Goal: Information Seeking & Learning: Learn about a topic

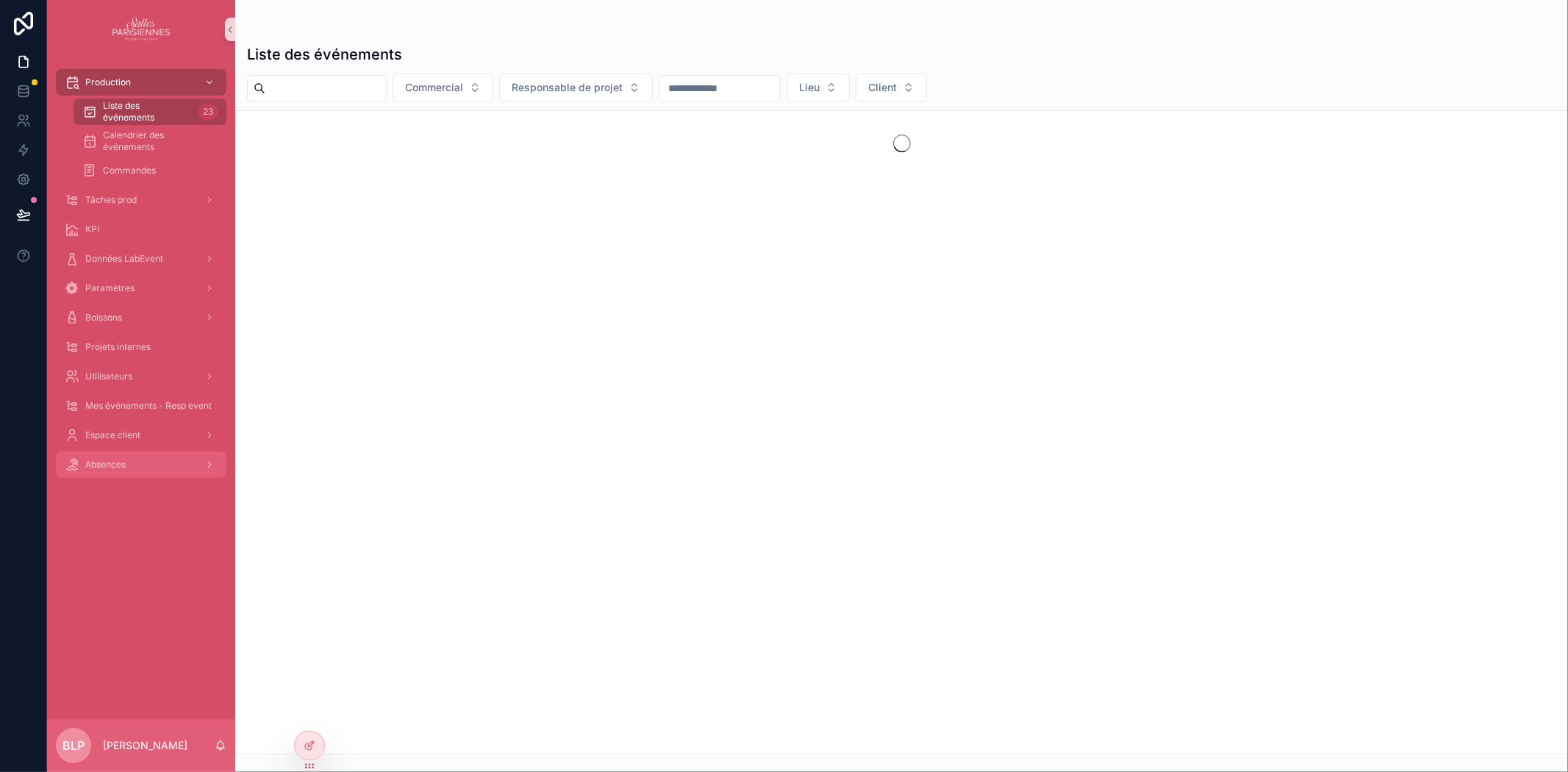
click at [105, 459] on span "Absences" at bounding box center [105, 465] width 41 height 12
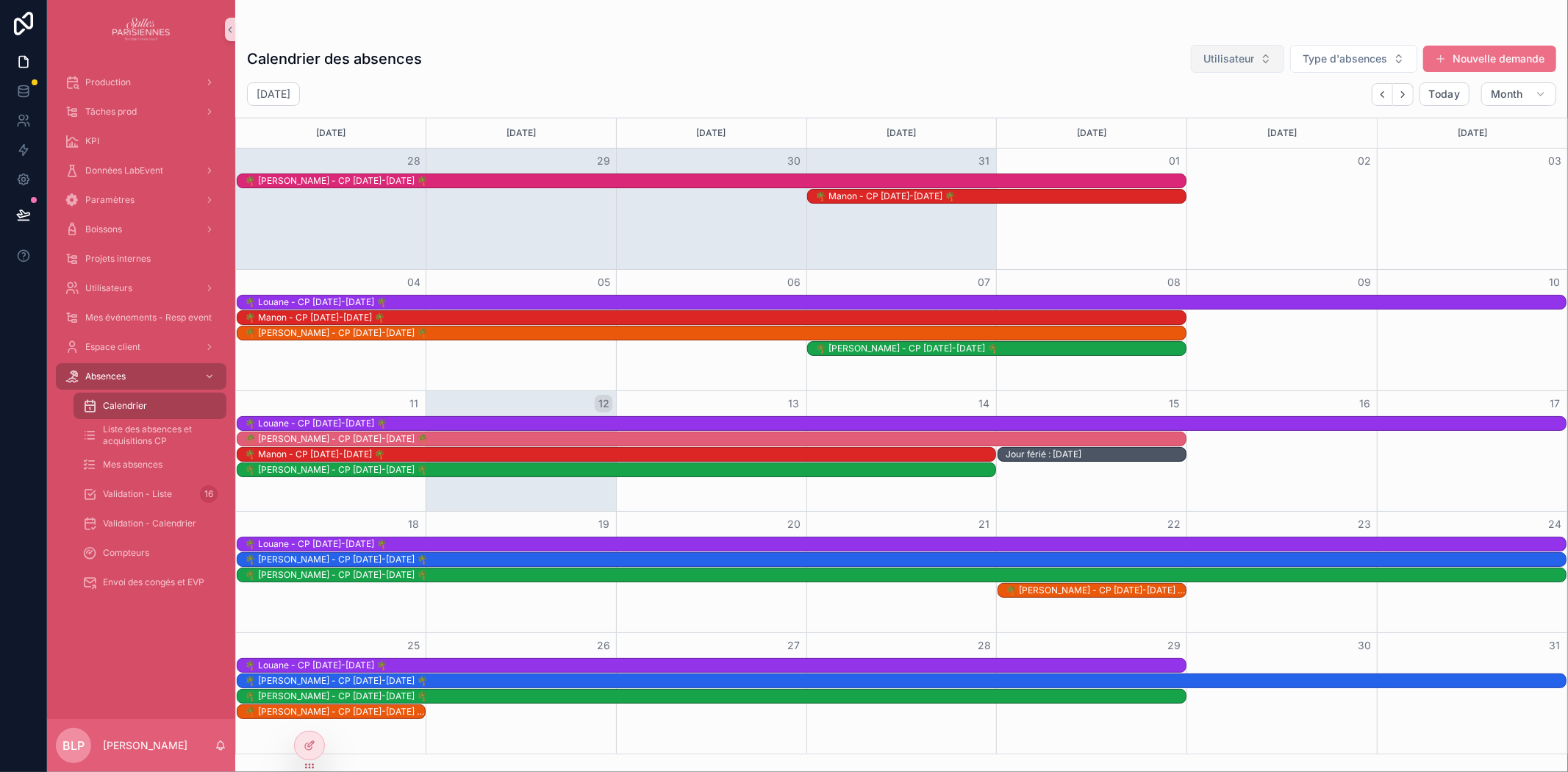
click at [1236, 59] on span "Utilisateur" at bounding box center [1229, 59] width 51 height 15
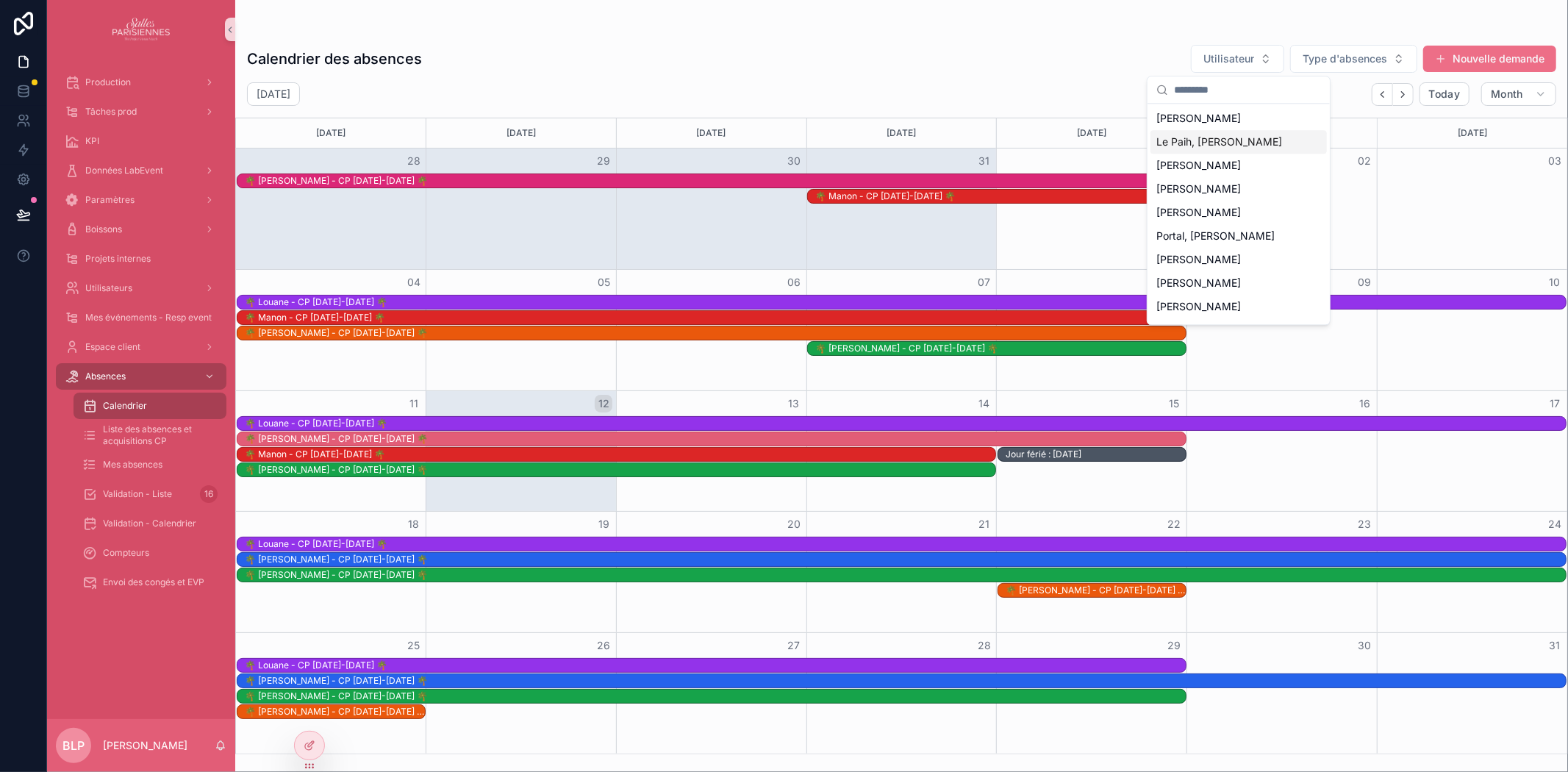
click at [1218, 136] on span "Le Paih, [PERSON_NAME]" at bounding box center [1219, 142] width 125 height 15
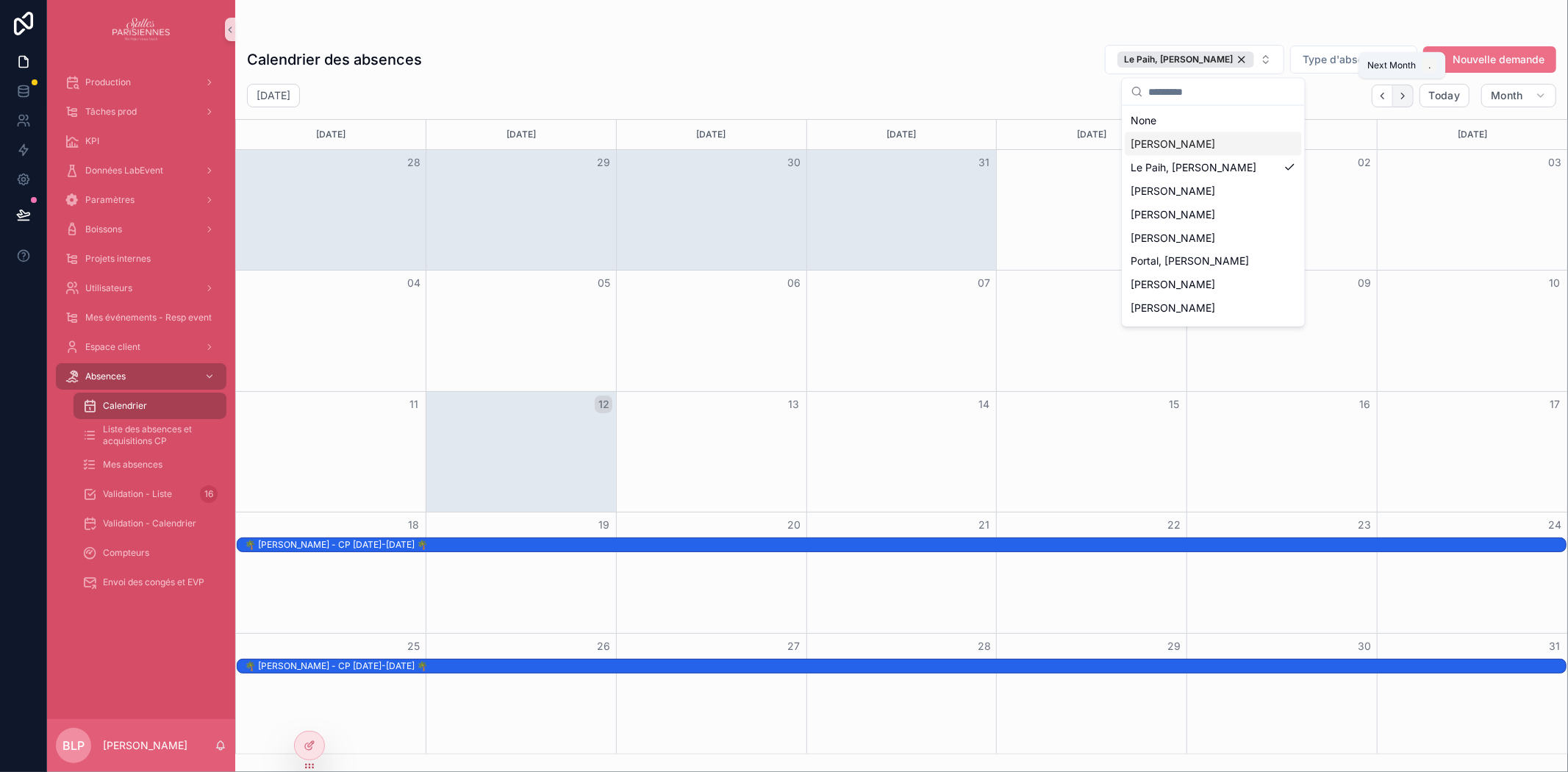
click at [1406, 97] on icon "Next" at bounding box center [1403, 96] width 11 height 11
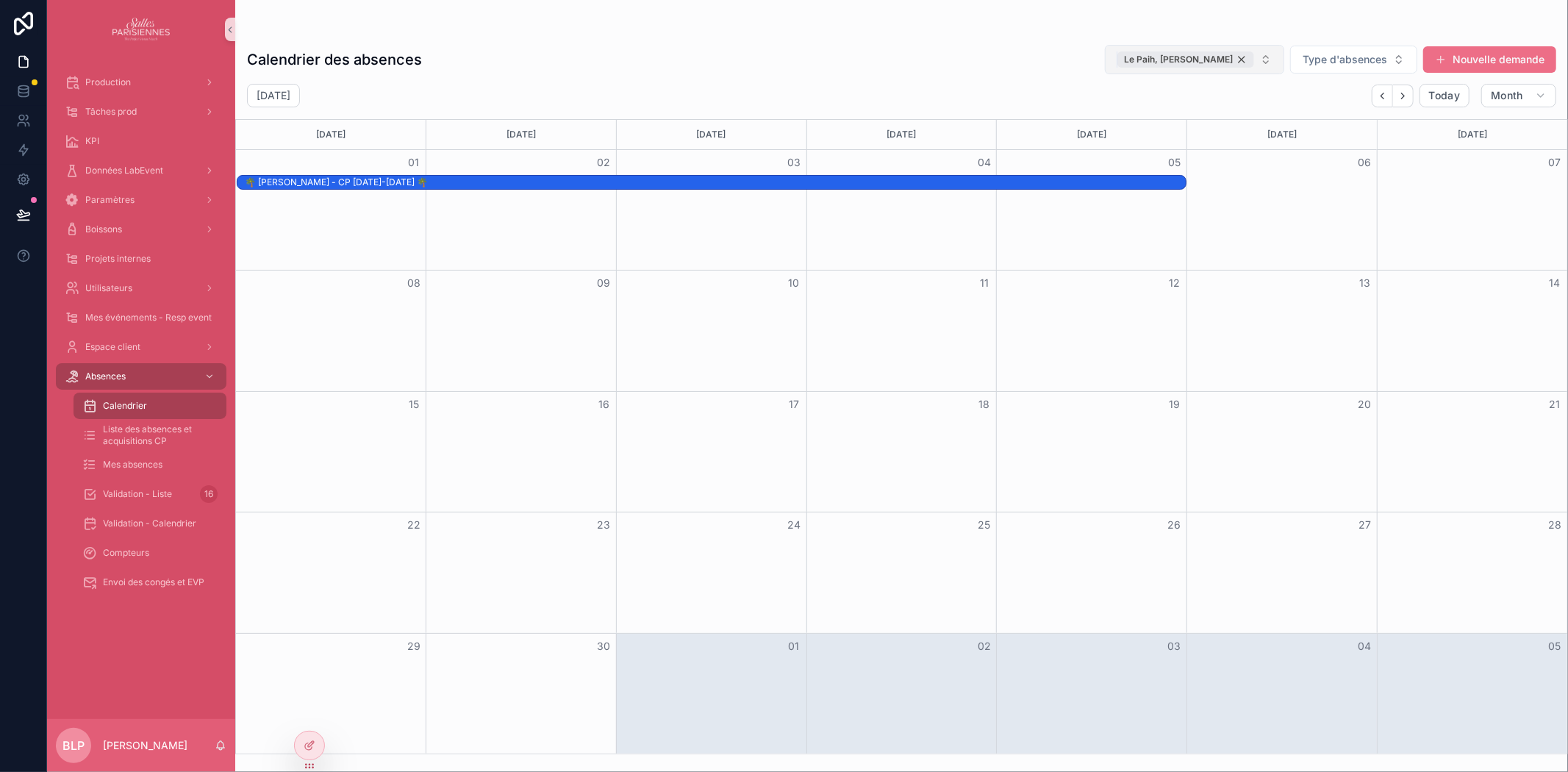
click at [1243, 61] on div "Le Paih, [PERSON_NAME]" at bounding box center [1185, 60] width 136 height 16
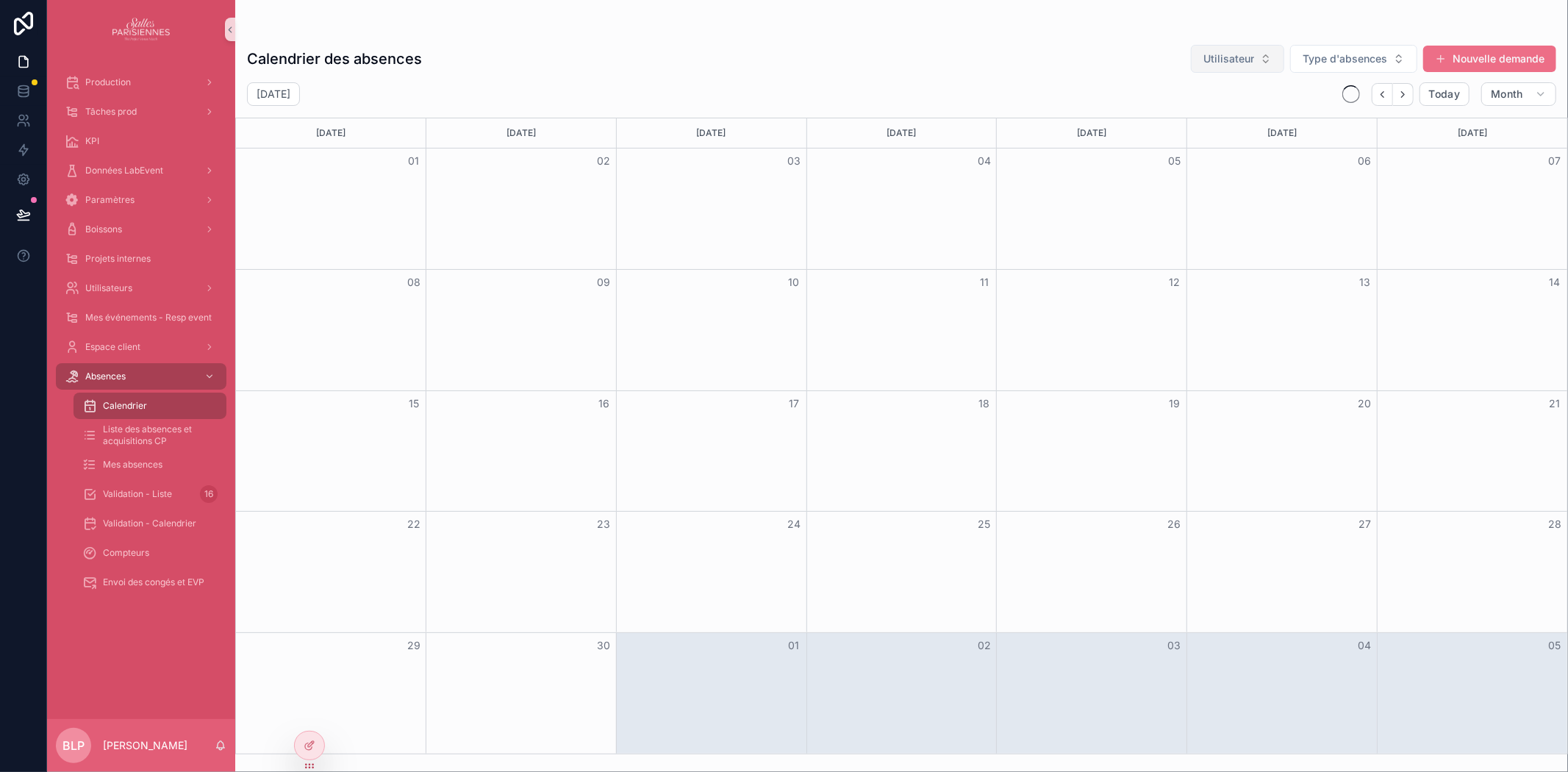
click at [1245, 61] on span "Utilisateur" at bounding box center [1229, 59] width 51 height 15
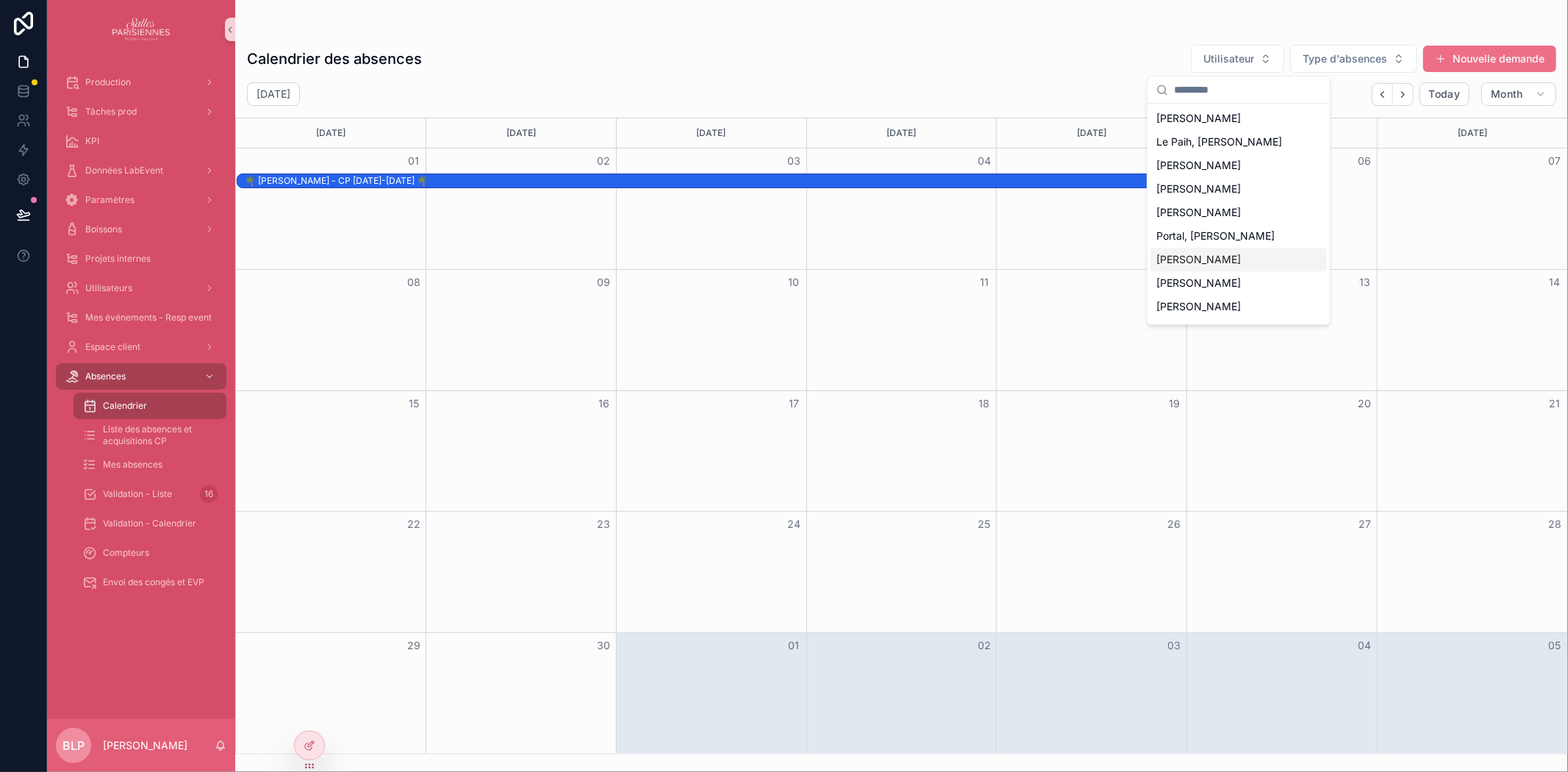
click at [1229, 259] on span "[PERSON_NAME]" at bounding box center [1198, 260] width 85 height 15
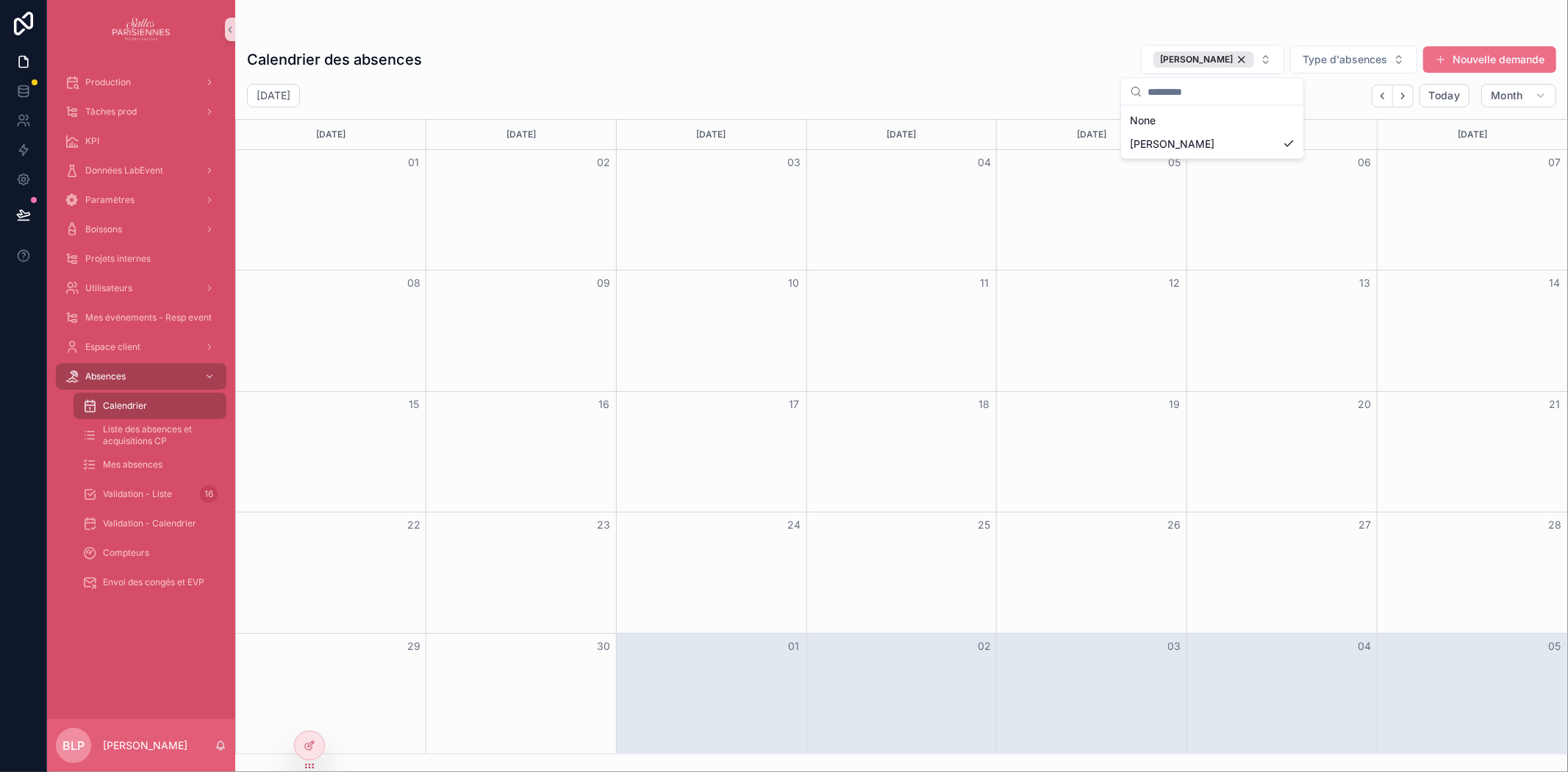
click at [1008, 49] on div "Calendrier des absences [PERSON_NAME] Type d'absences Nouvelle demande" at bounding box center [901, 60] width 1309 height 31
click at [1380, 98] on icon "Back" at bounding box center [1382, 96] width 11 height 11
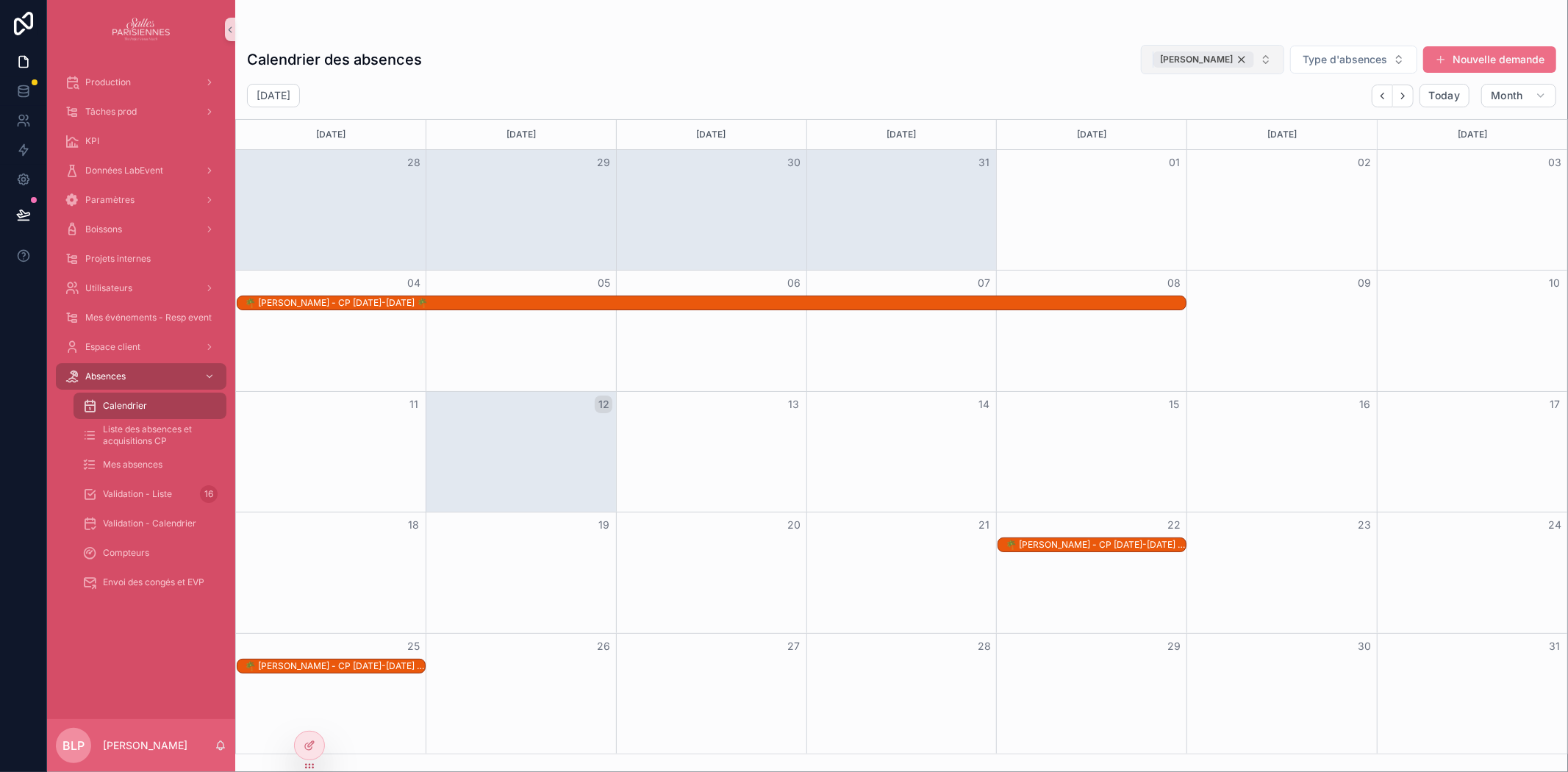
click at [1246, 60] on div "[PERSON_NAME]" at bounding box center [1204, 60] width 101 height 16
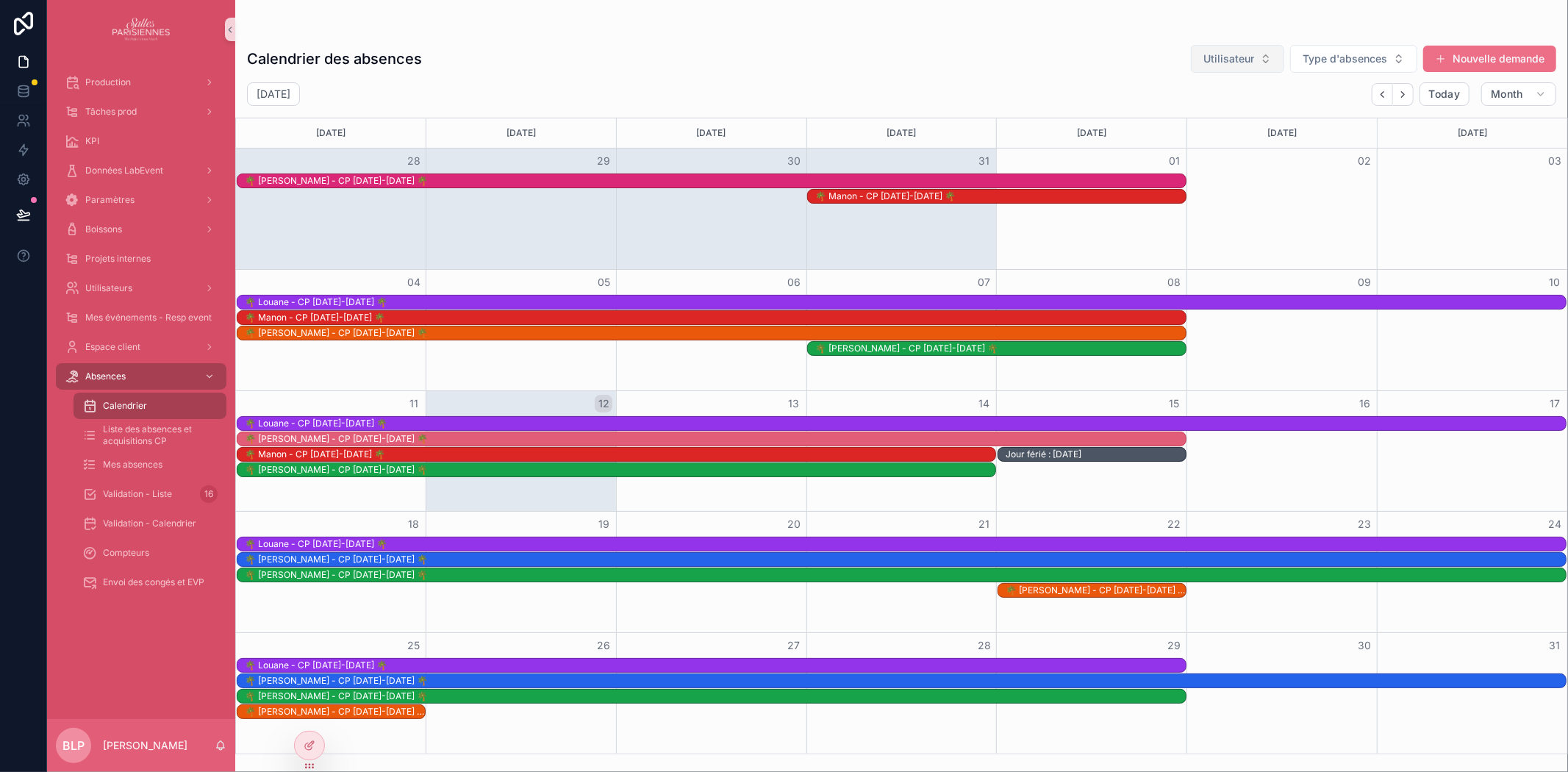
click at [1221, 59] on span "Utilisateur" at bounding box center [1229, 59] width 51 height 15
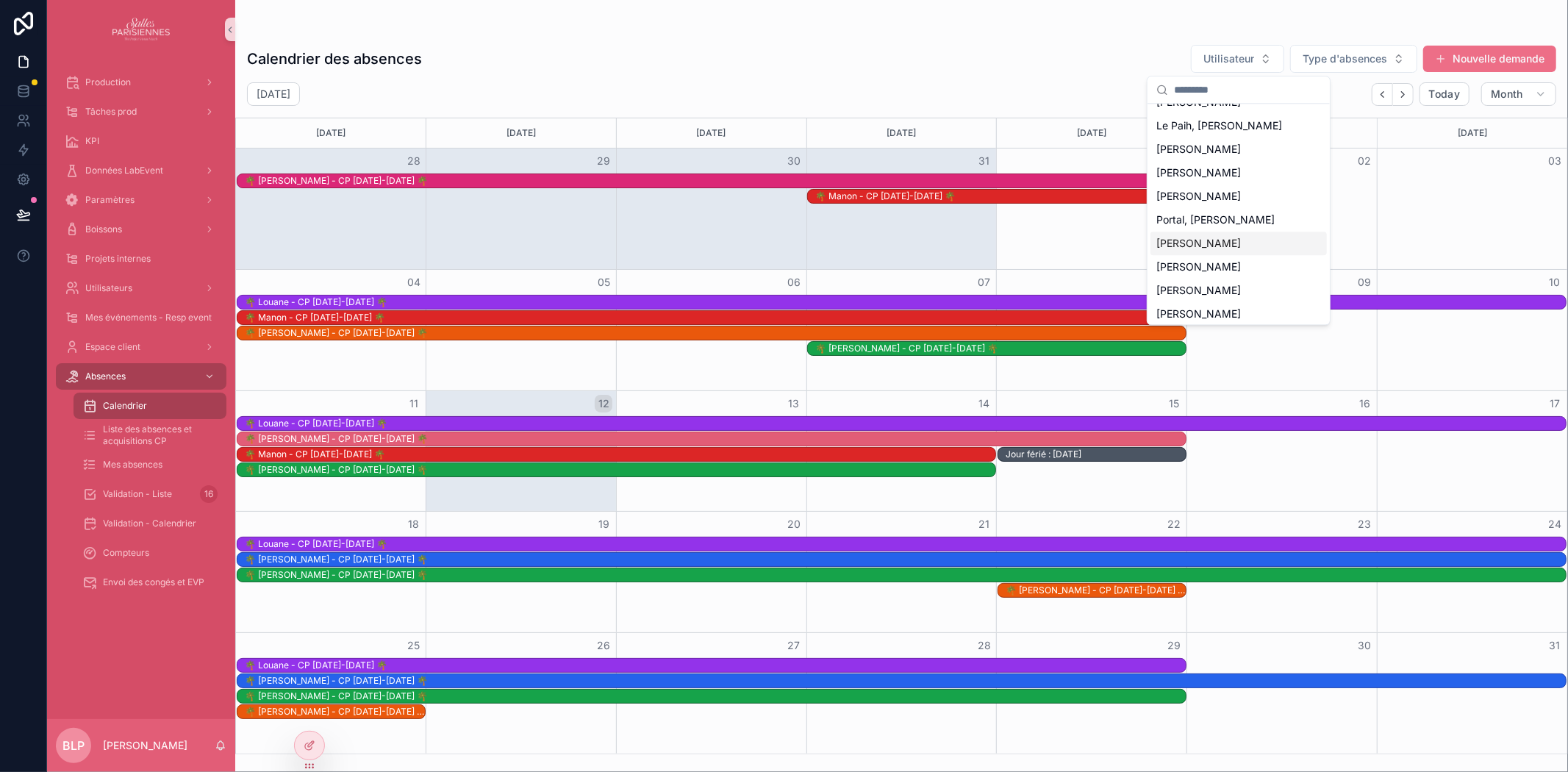
scroll to position [20, 0]
click at [1228, 212] on span "Portal, [PERSON_NAME]" at bounding box center [1215, 216] width 118 height 15
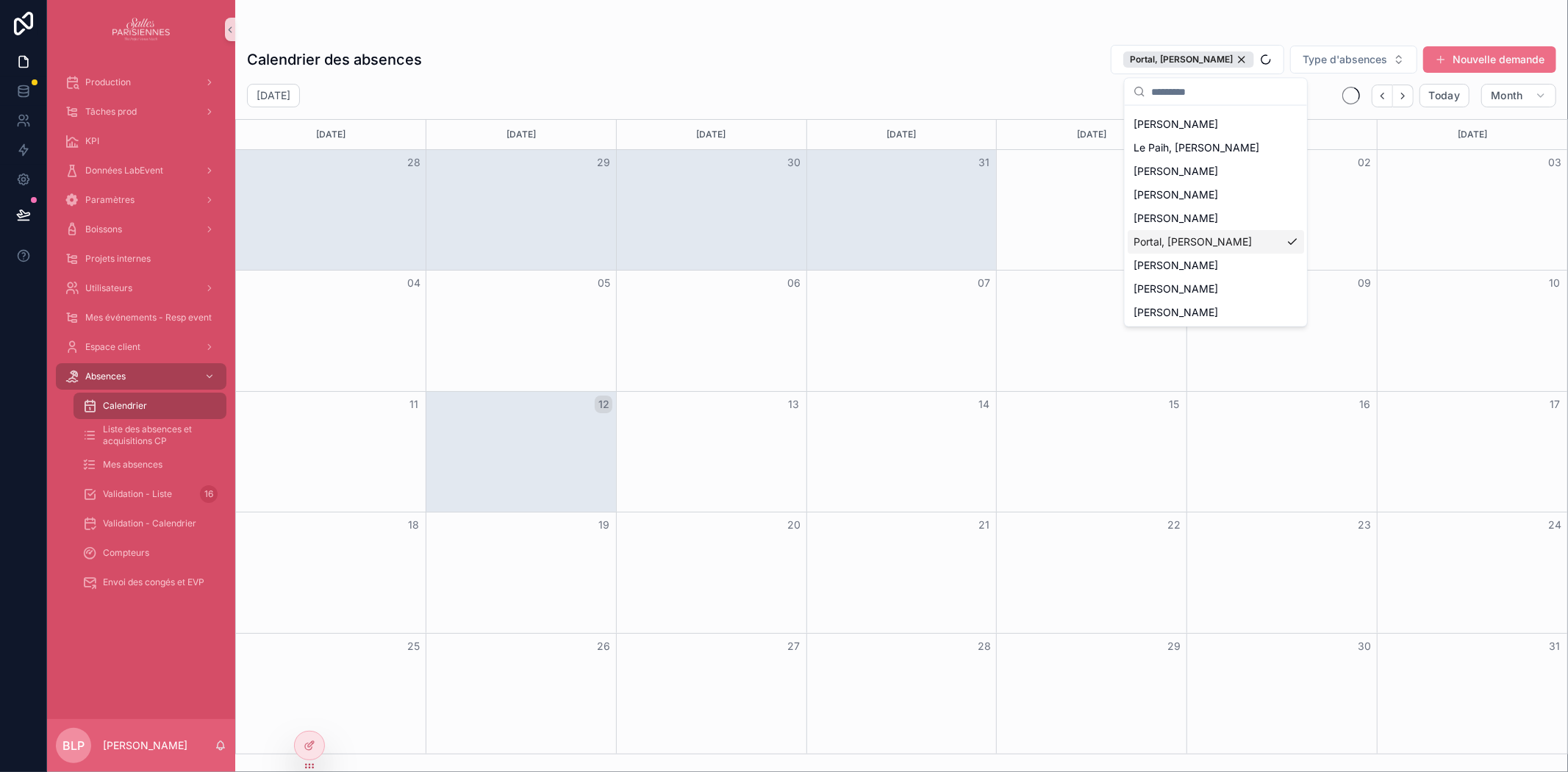
scroll to position [44, 0]
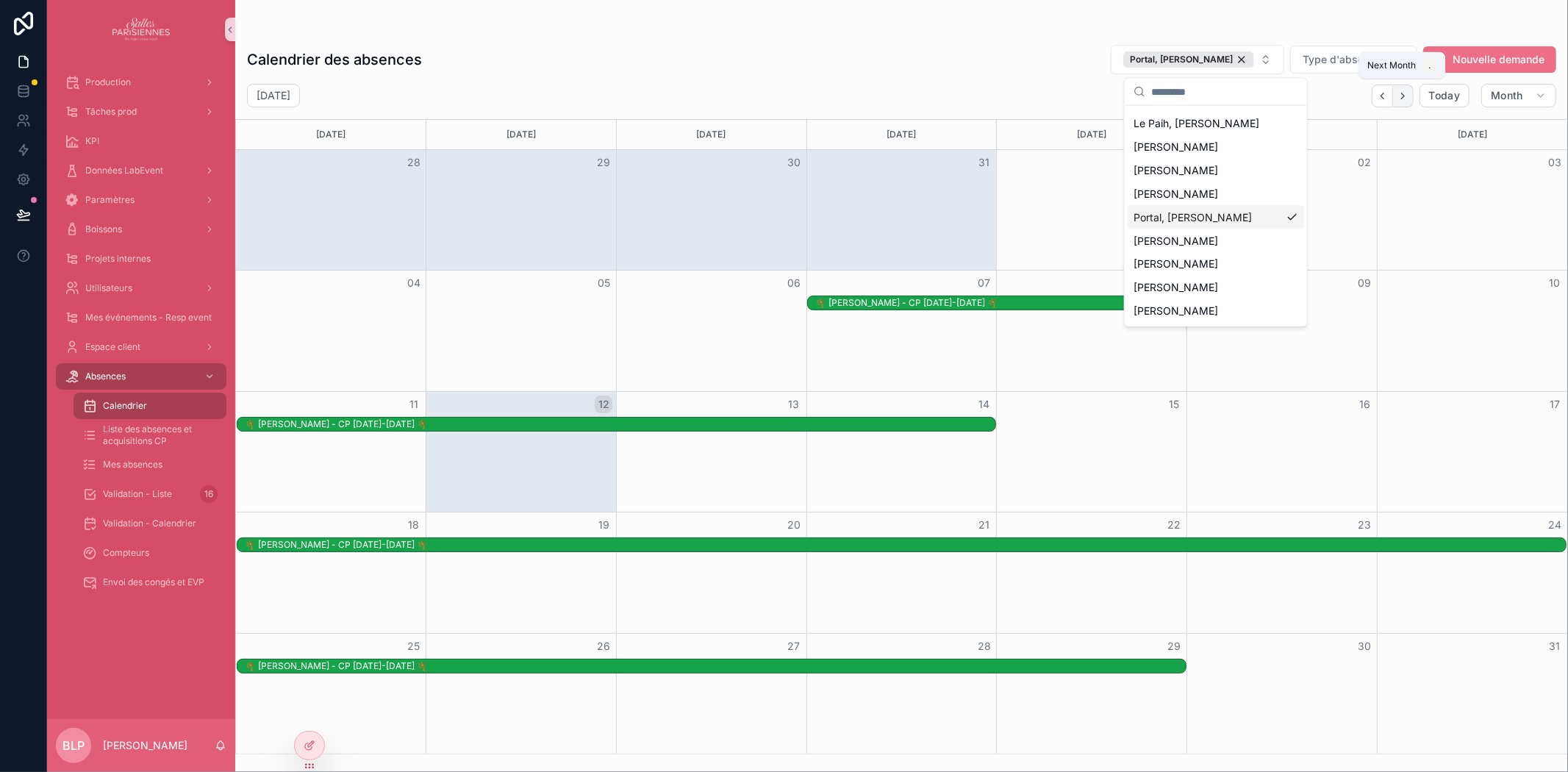
click at [1406, 99] on icon "Next" at bounding box center [1403, 96] width 11 height 11
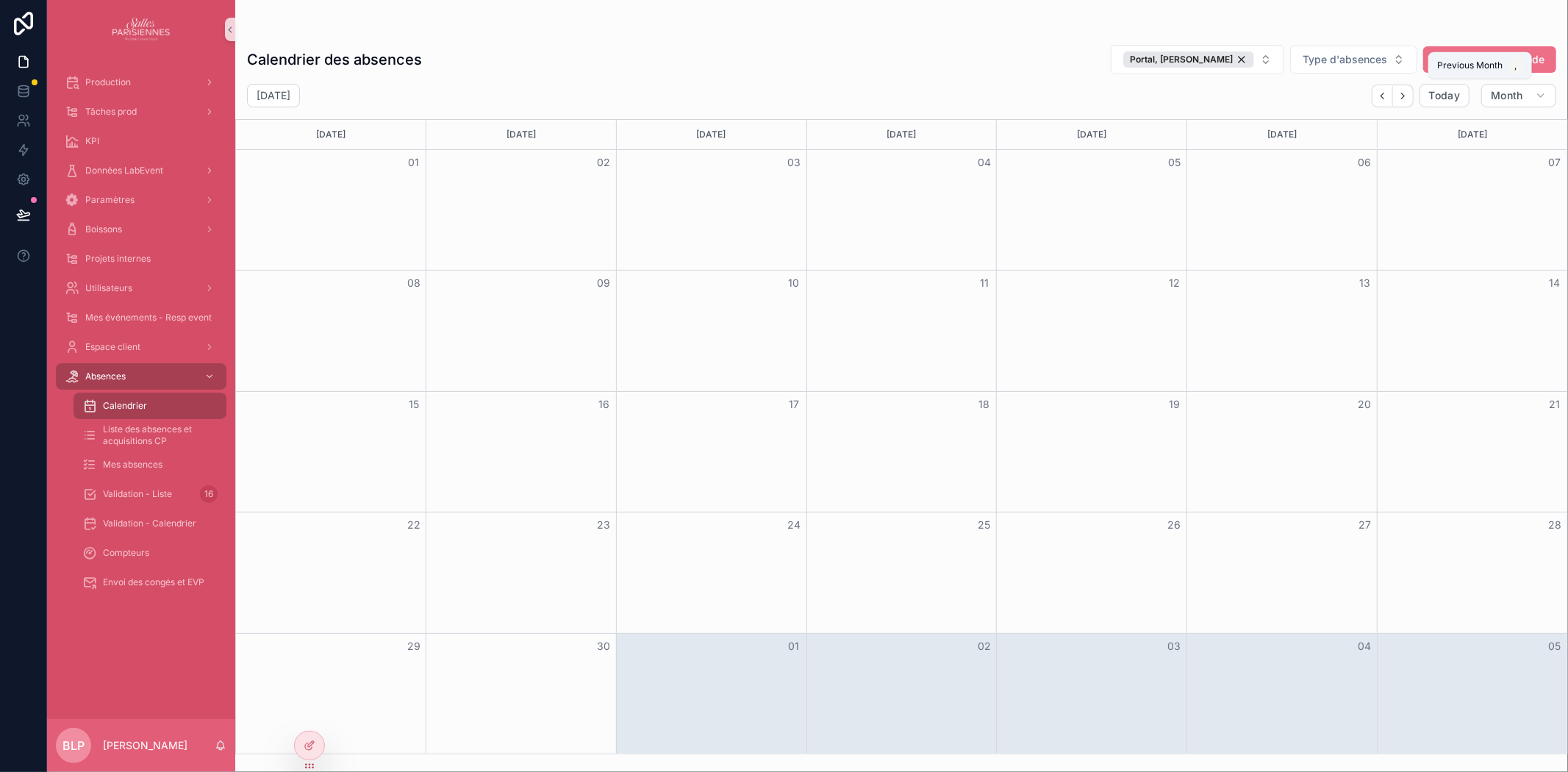
click at [1387, 94] on button "Back" at bounding box center [1382, 96] width 21 height 23
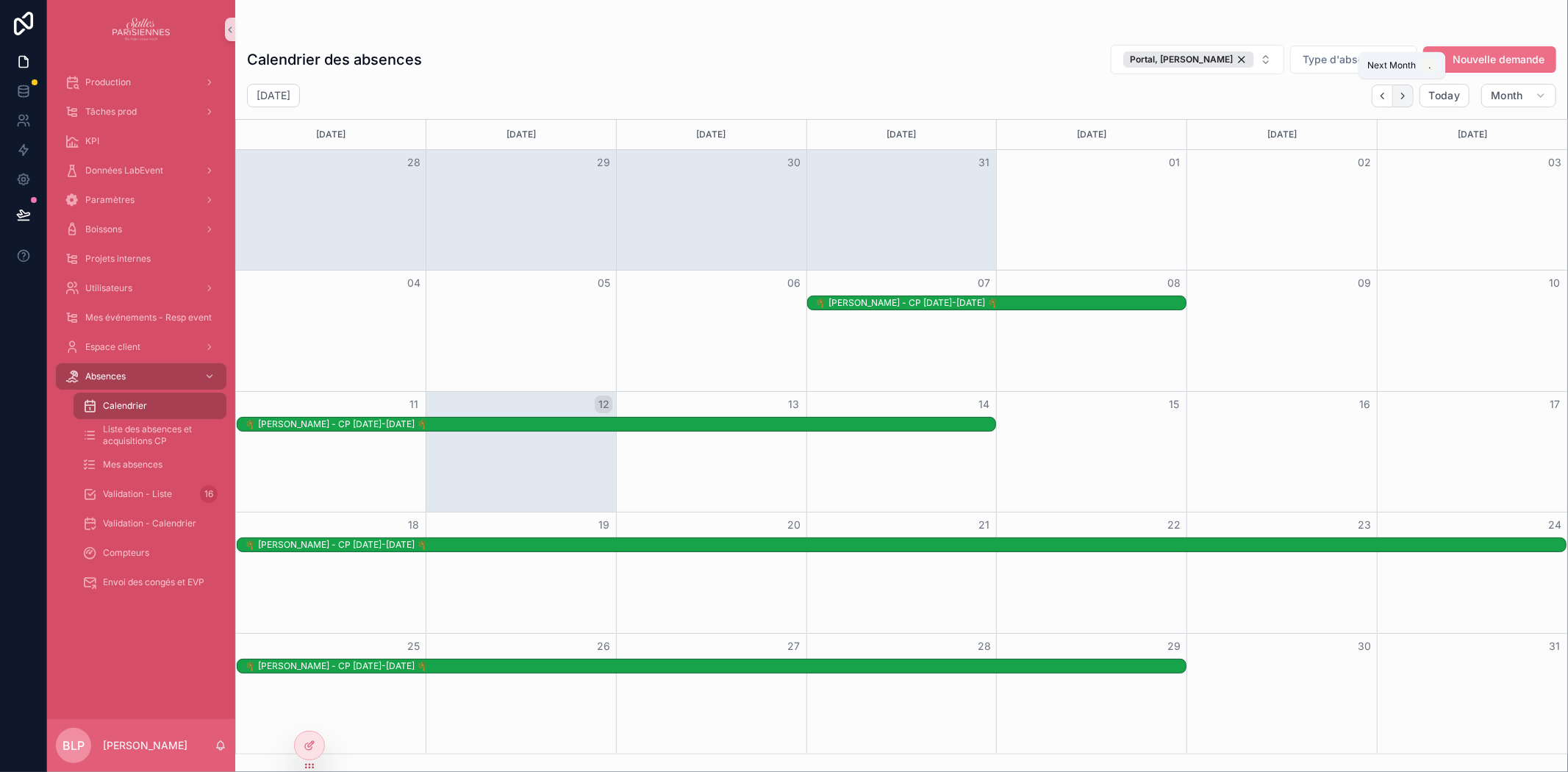
click at [1405, 94] on icon "Next" at bounding box center [1403, 96] width 11 height 11
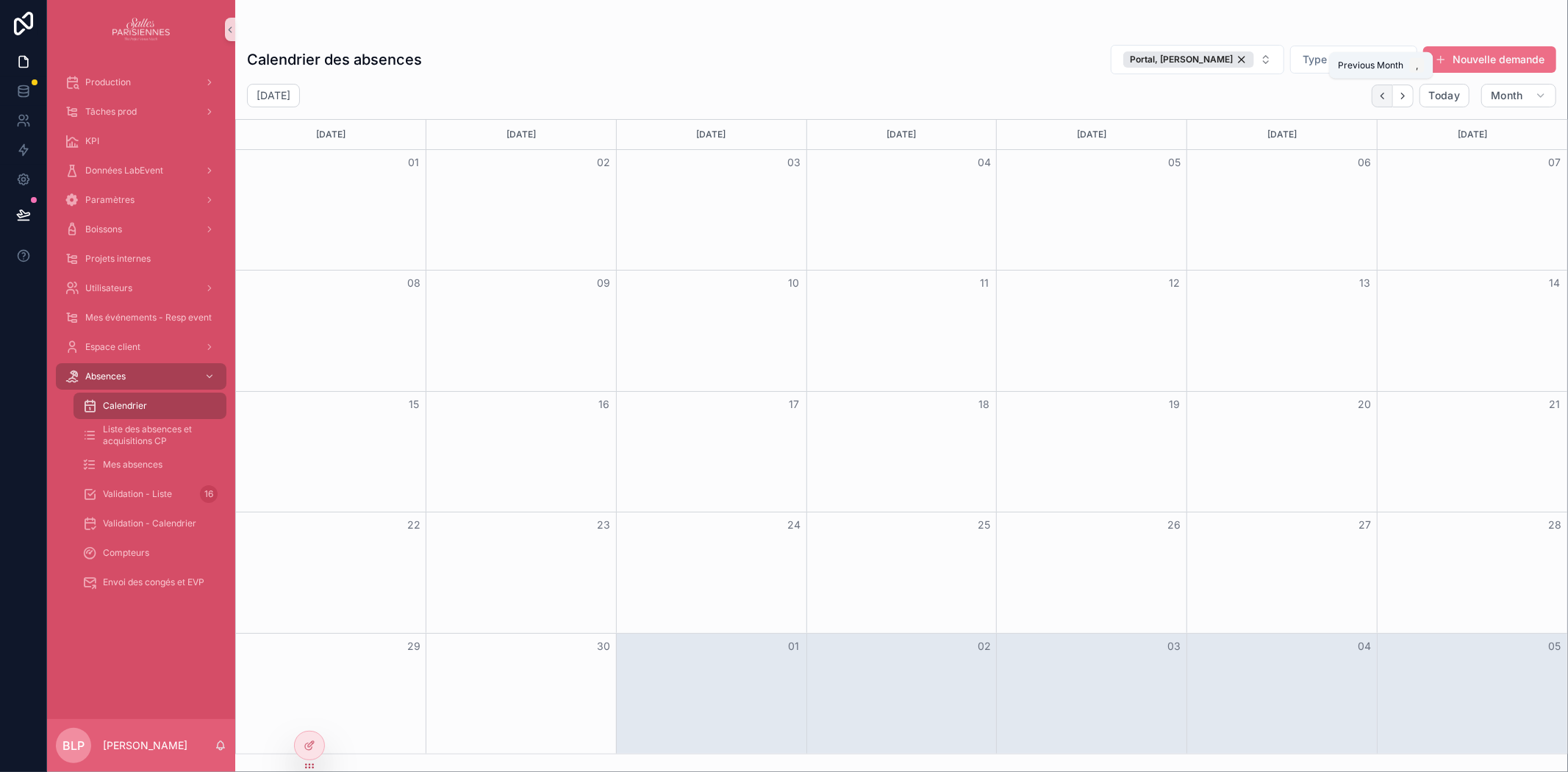
click at [1375, 100] on button "Back" at bounding box center [1382, 96] width 21 height 23
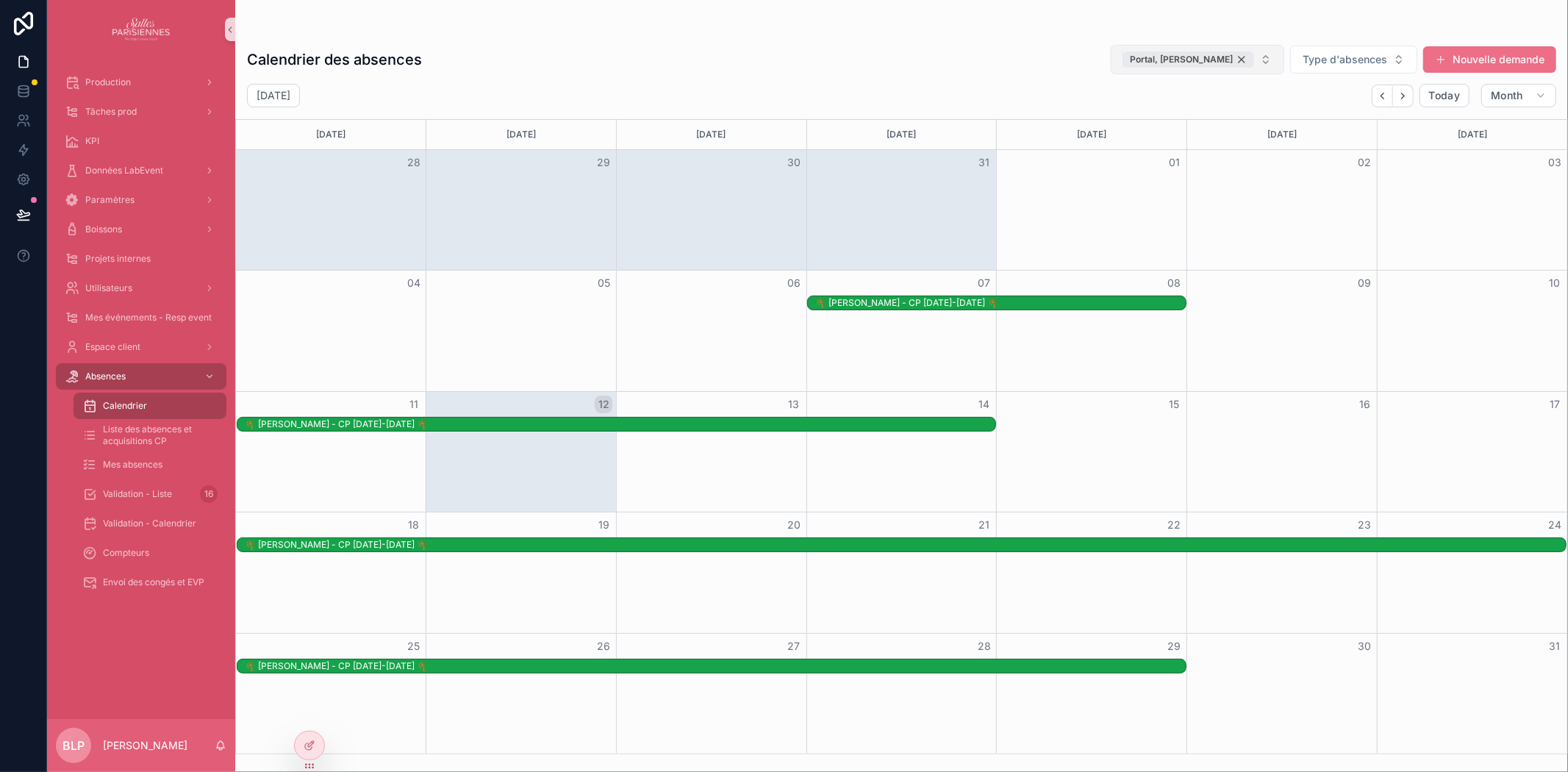
click at [1240, 61] on div "Portal, [PERSON_NAME]" at bounding box center [1188, 60] width 131 height 16
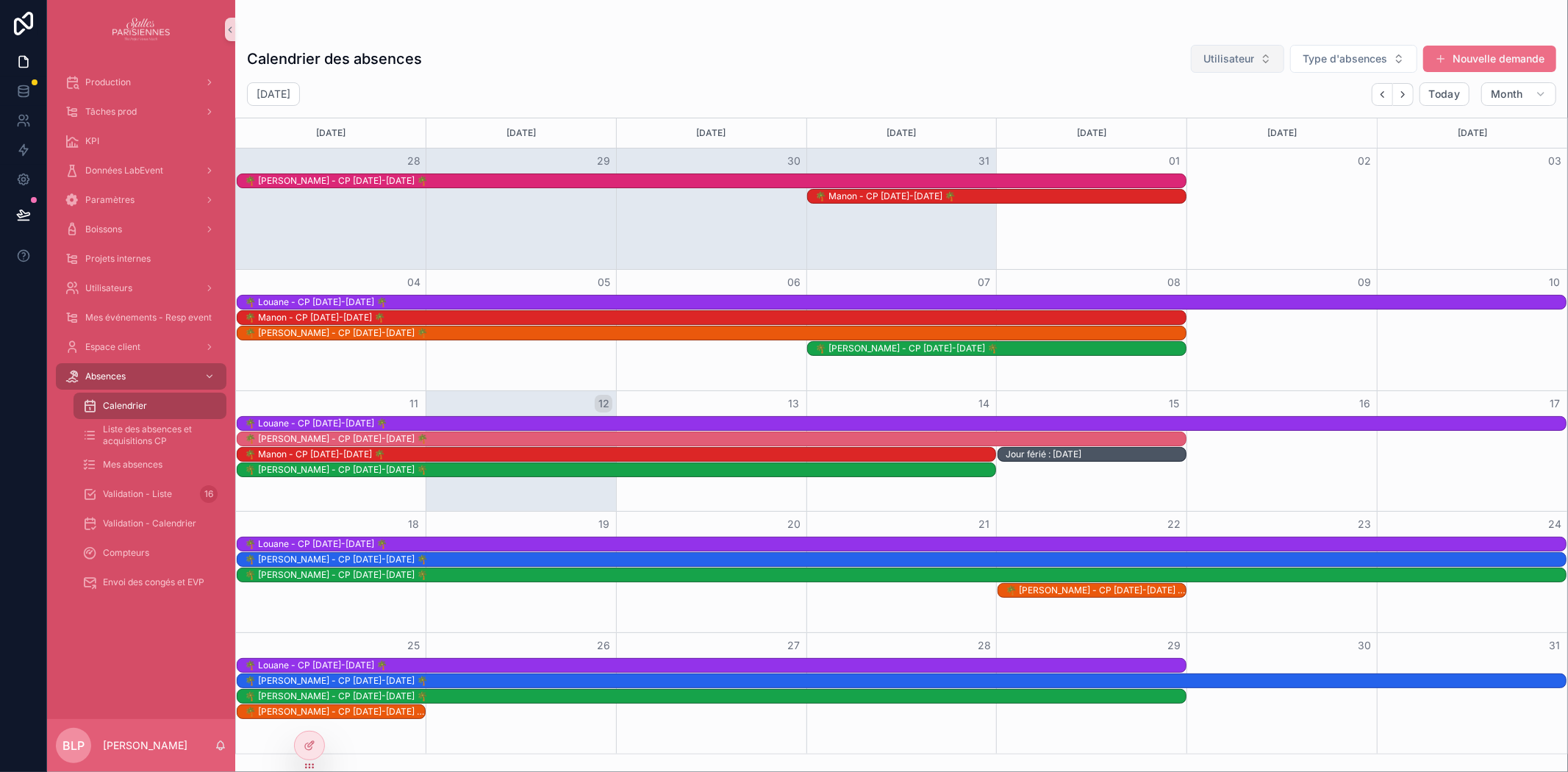
click at [1223, 60] on span "Utilisateur" at bounding box center [1229, 59] width 51 height 15
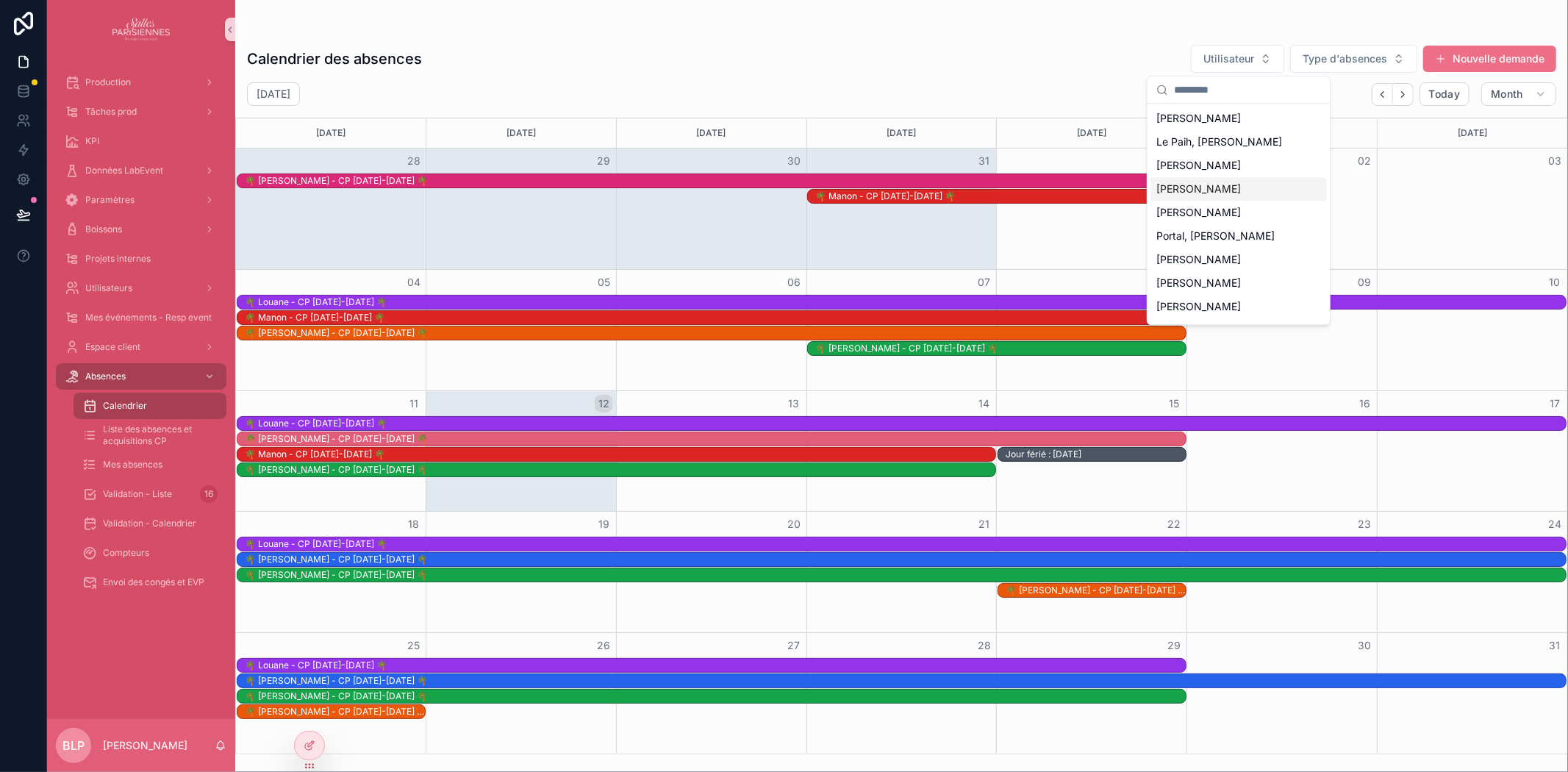
click at [1245, 187] on div "[PERSON_NAME]" at bounding box center [1238, 189] width 176 height 24
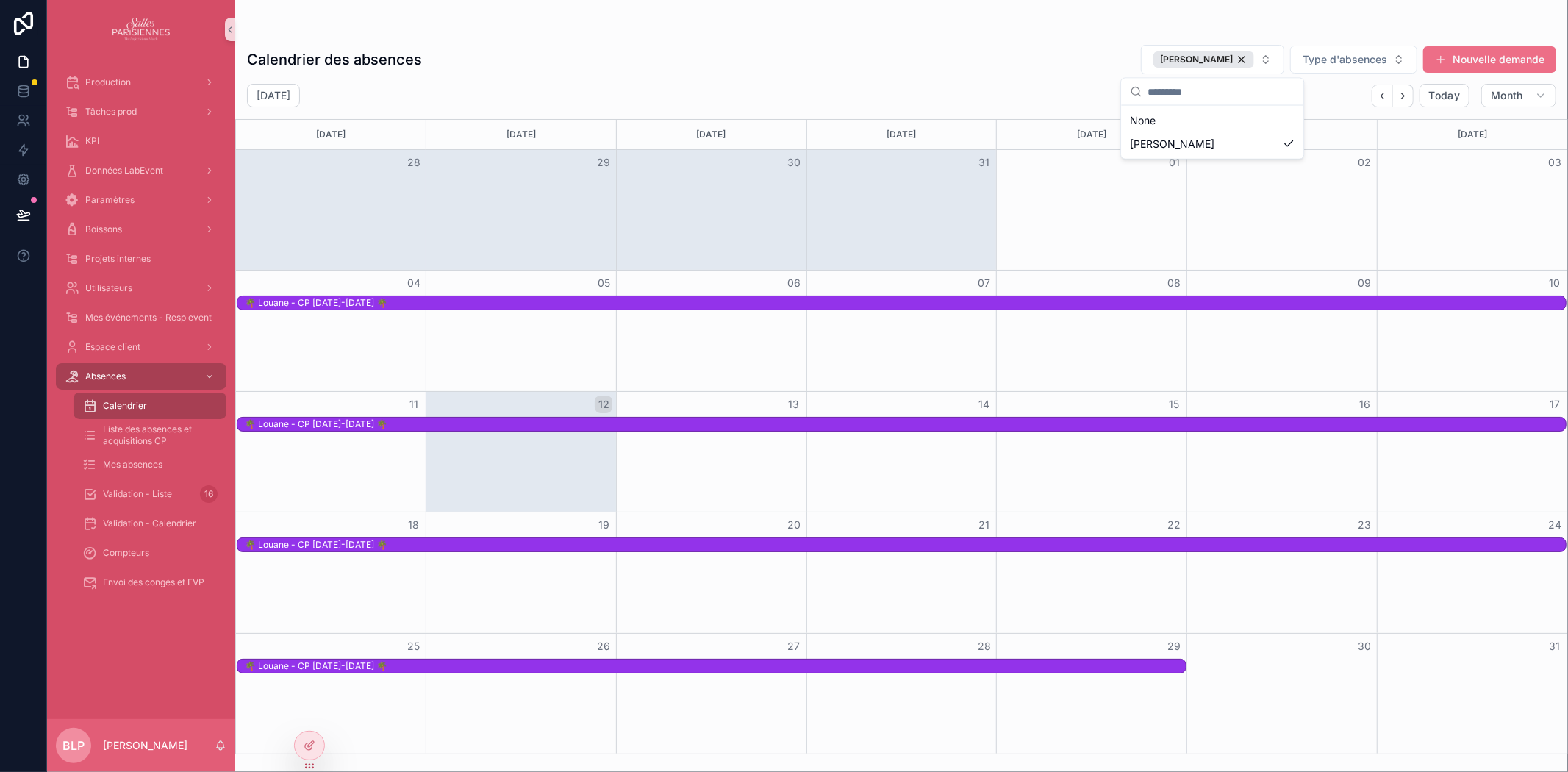
click at [783, 70] on div "Calendrier des absences [PERSON_NAME] Type d'absences Nouvelle demande" at bounding box center [901, 60] width 1309 height 31
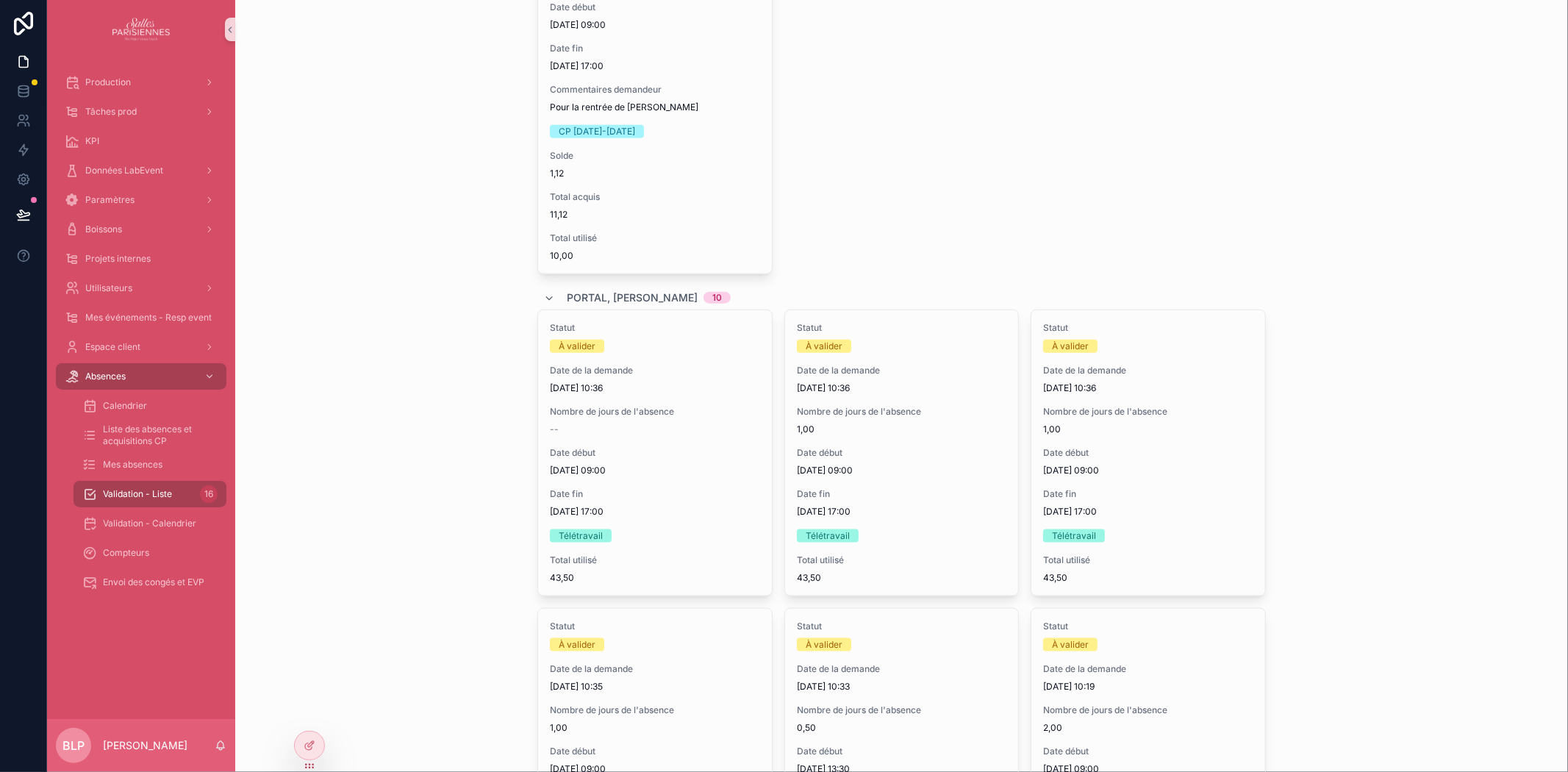
scroll to position [1290, 0]
